Goal: Information Seeking & Learning: Learn about a topic

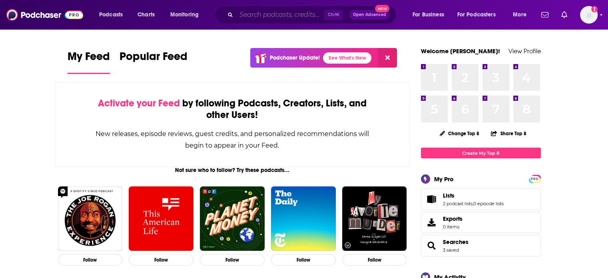
click at [260, 14] on input "Search podcasts, credits, & more..." at bounding box center [280, 14] width 88 height 13
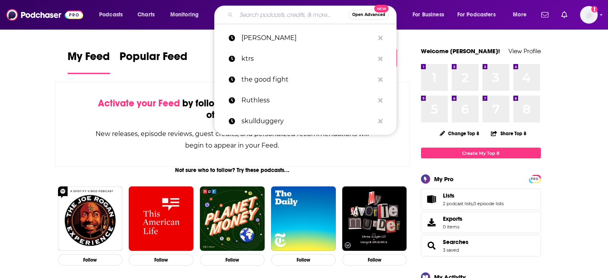
click at [260, 14] on input "Search podcasts, credits, & more..." at bounding box center [292, 14] width 112 height 13
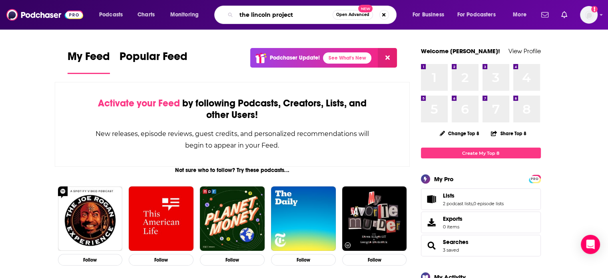
type input "the lincoln project"
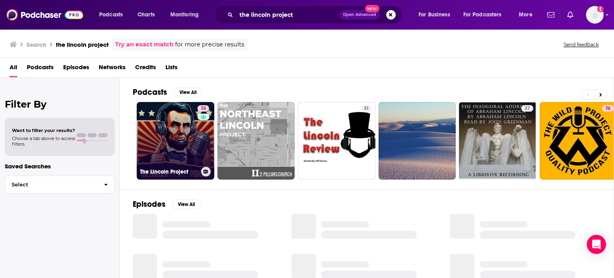
click at [184, 147] on link "74 The Lincoln Project" at bounding box center [175, 140] width 77 height 77
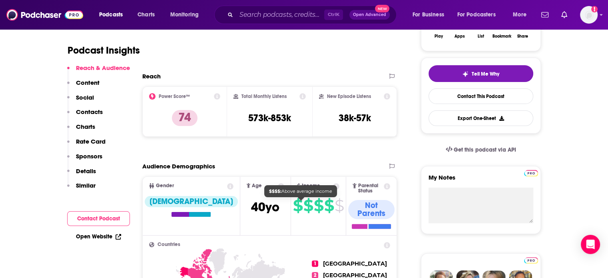
scroll to position [160, 0]
